Goal: Task Accomplishment & Management: Use online tool/utility

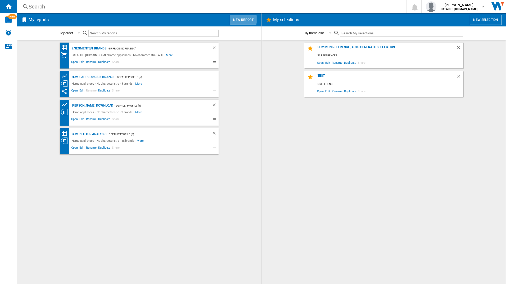
click at [237, 19] on button "New report" at bounding box center [243, 20] width 27 height 10
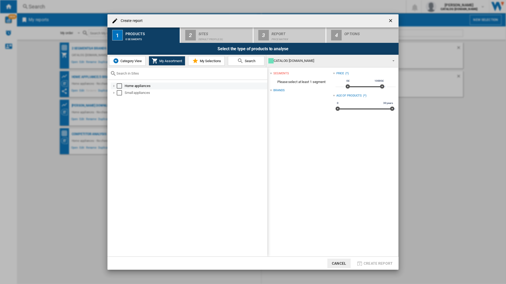
click at [122, 84] on md-checkbox "Select" at bounding box center [121, 85] width 8 height 5
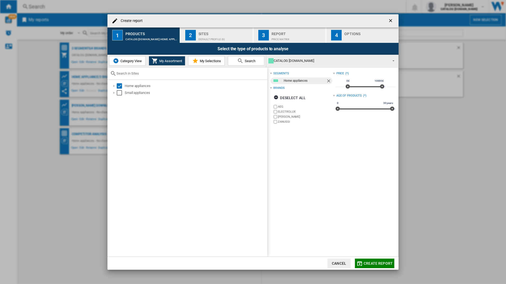
drag, startPoint x: 196, startPoint y: 33, endPoint x: 200, endPoint y: 34, distance: 3.7
click at [197, 33] on button "2 Sites Default profile (6)" at bounding box center [217, 35] width 73 height 15
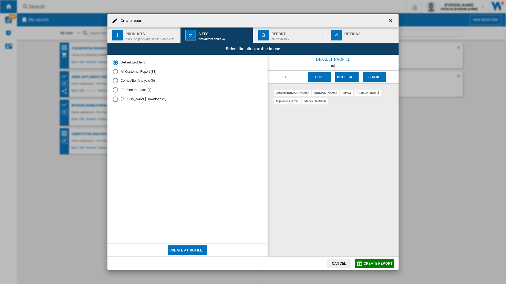
click at [314, 76] on button "Edit" at bounding box center [319, 77] width 23 height 10
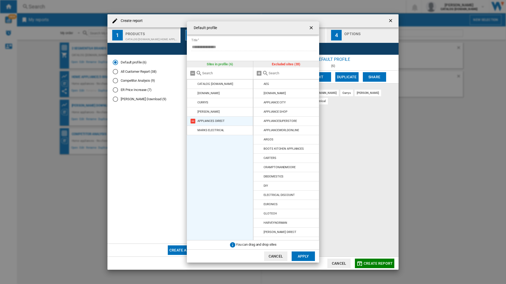
click at [194, 120] on md-icon at bounding box center [193, 121] width 6 height 6
click at [194, 127] on md-icon at bounding box center [193, 130] width 6 height 6
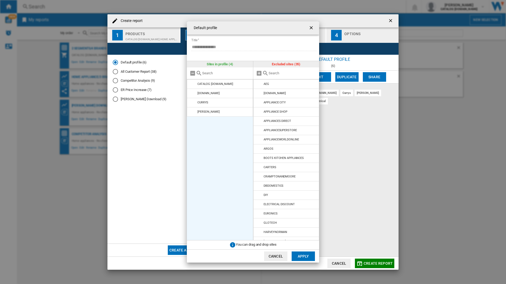
click at [303, 250] on md-dialog-actions "Cancel Apply" at bounding box center [253, 256] width 132 height 13
click at [304, 255] on button "Apply" at bounding box center [303, 257] width 23 height 10
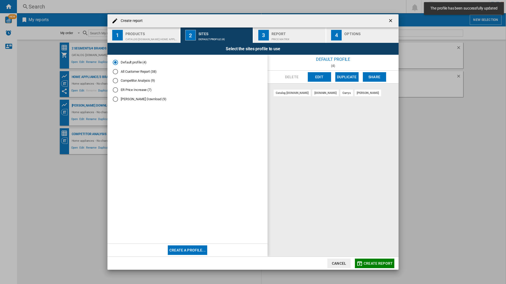
click at [278, 37] on div "Price Matrix" at bounding box center [298, 38] width 52 height 6
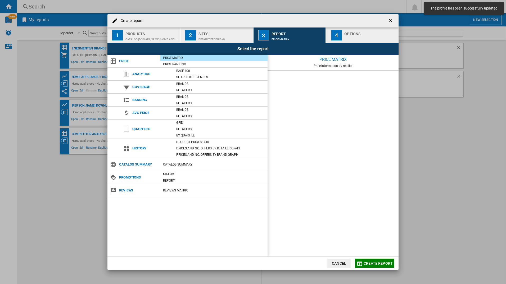
click at [360, 36] on div "button" at bounding box center [371, 38] width 52 height 6
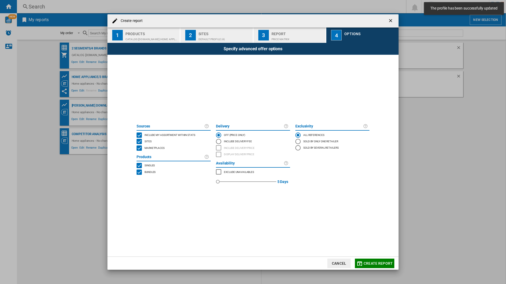
drag, startPoint x: 377, startPoint y: 265, endPoint x: 378, endPoint y: 260, distance: 5.1
click at [377, 265] on span "Create report" at bounding box center [378, 264] width 29 height 4
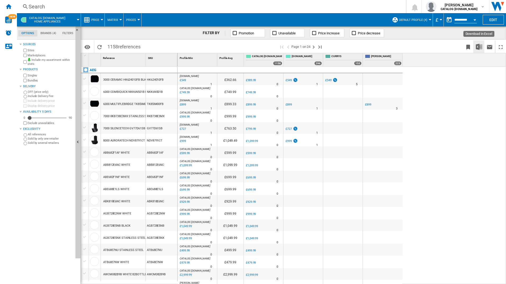
click at [477, 47] on img "Download in Excel" at bounding box center [479, 47] width 6 height 6
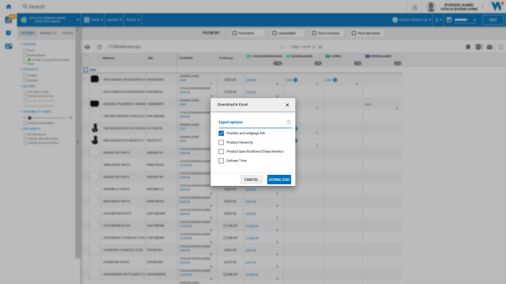
drag, startPoint x: 240, startPoint y: 136, endPoint x: 241, endPoint y: 132, distance: 3.5
click at [241, 133] on div "Position and webpage link" at bounding box center [246, 133] width 39 height 5
click at [241, 131] on span "Position and webpage link" at bounding box center [246, 133] width 39 height 4
click at [241, 132] on span "Position and webpage link" at bounding box center [246, 133] width 39 height 4
click at [278, 182] on button "Download" at bounding box center [280, 180] width 24 height 10
